Goal: Check status: Check status

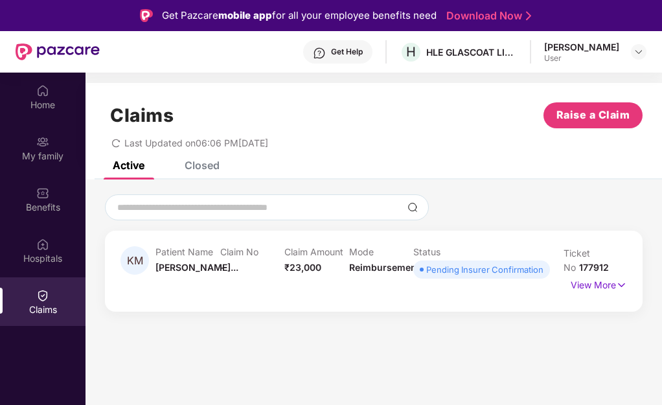
click at [482, 273] on div "Pending Insurer Confirmation" at bounding box center [484, 269] width 117 height 13
click at [586, 287] on p "View More" at bounding box center [598, 282] width 56 height 17
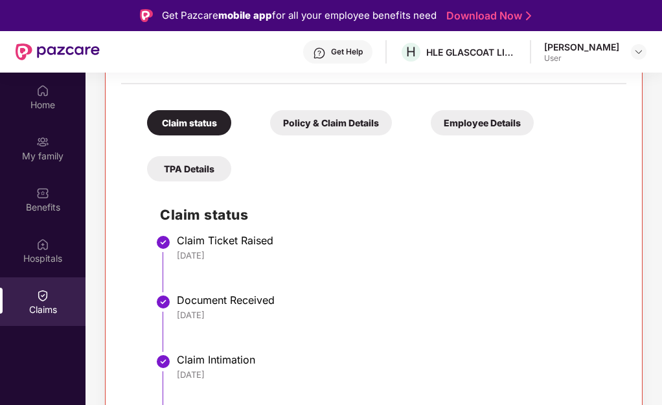
scroll to position [65, 0]
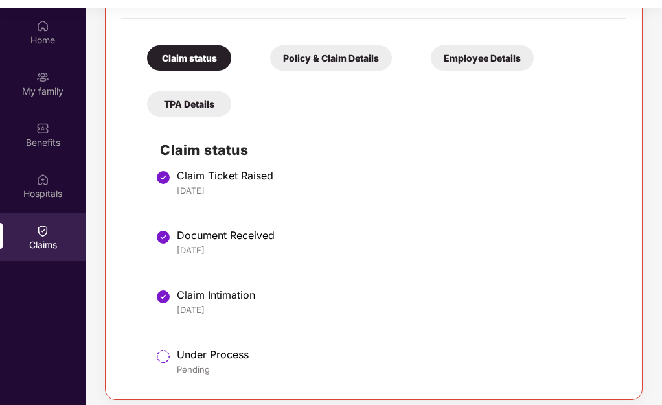
click at [341, 66] on div "Policy & Claim Details" at bounding box center [331, 57] width 122 height 25
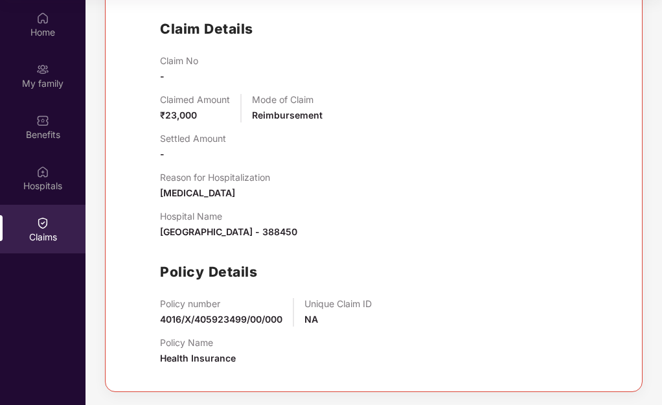
scroll to position [245, 0]
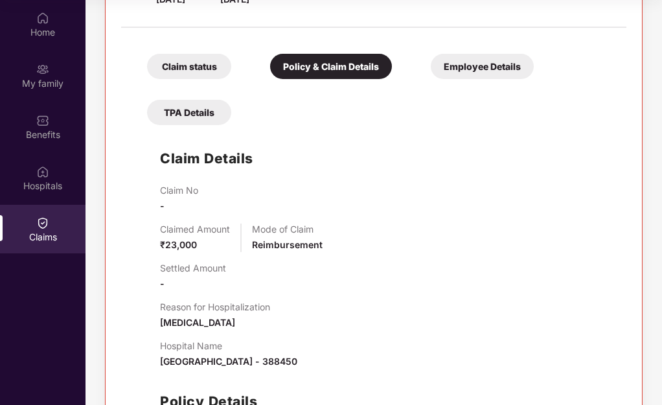
click at [467, 69] on div "Employee Details" at bounding box center [481, 66] width 103 height 25
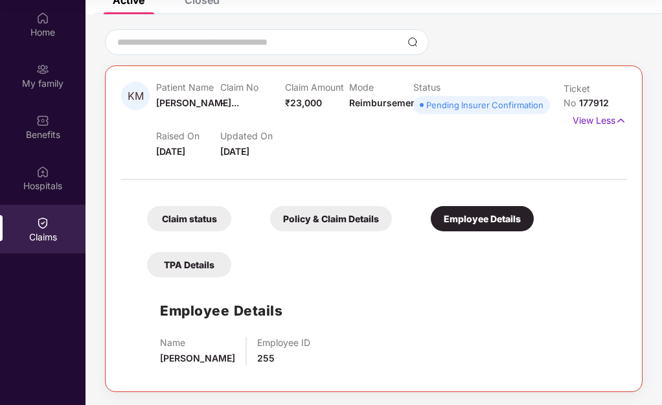
scroll to position [28, 0]
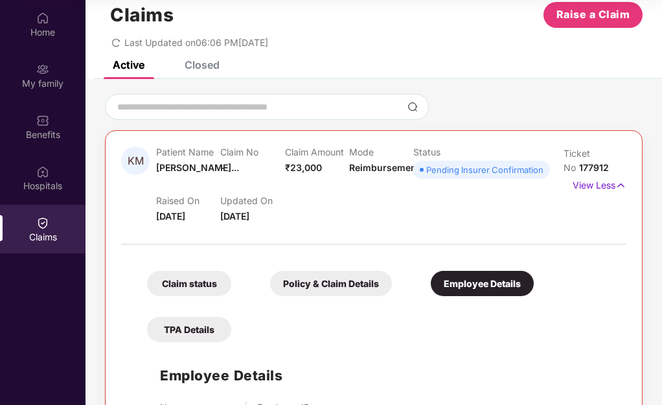
click at [290, 283] on div "Policy & Claim Details" at bounding box center [331, 283] width 122 height 25
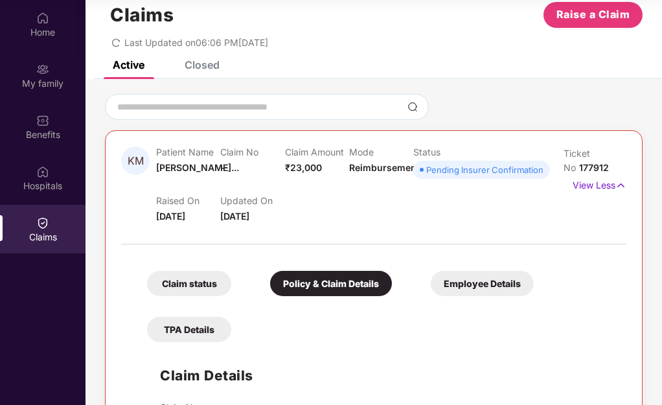
click at [168, 286] on div "Claim status" at bounding box center [189, 283] width 84 height 25
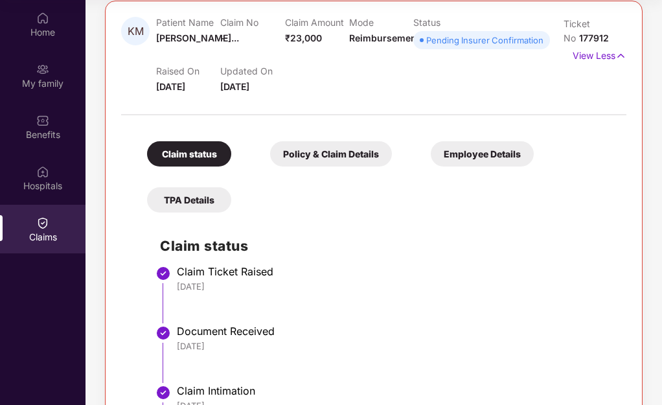
scroll to position [261, 0]
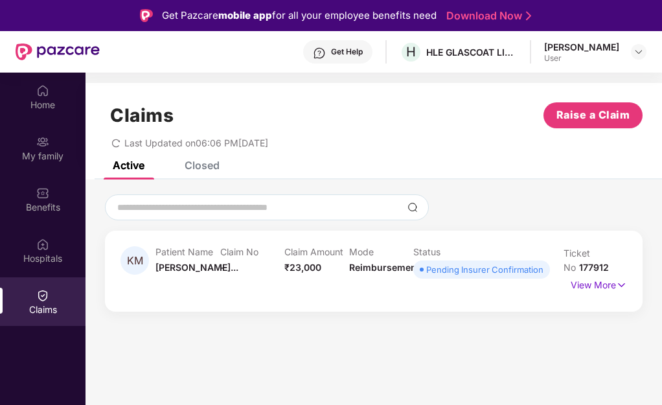
click at [498, 273] on div "Pending Insurer Confirmation" at bounding box center [484, 269] width 117 height 13
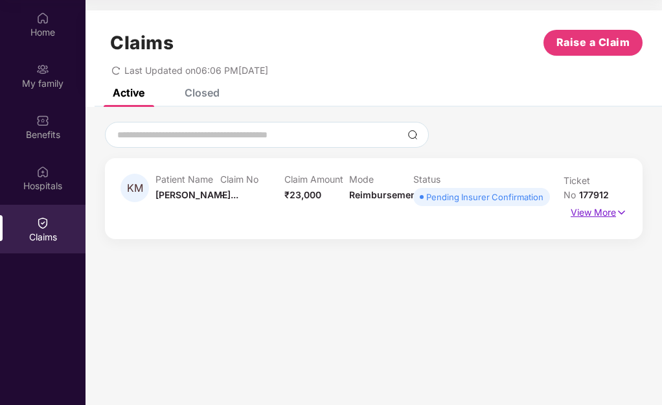
click at [594, 217] on p "View More" at bounding box center [598, 210] width 56 height 17
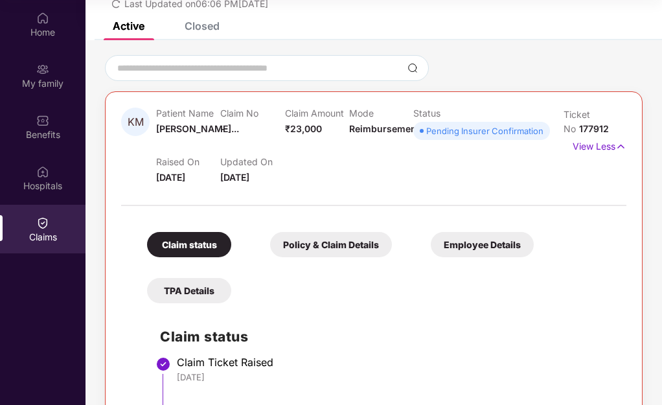
scroll to position [0, 0]
